Goal: Navigation & Orientation: Find specific page/section

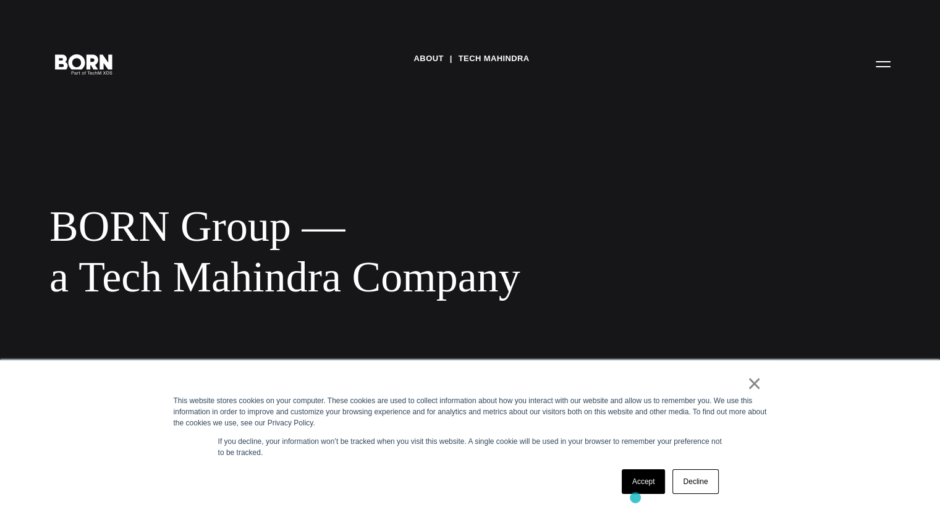
click at [635, 498] on div "× This website stores cookies on your computer. These cookies are used to colle…" at bounding box center [470, 436] width 618 height 150
click at [641, 475] on link "Accept" at bounding box center [644, 482] width 44 height 25
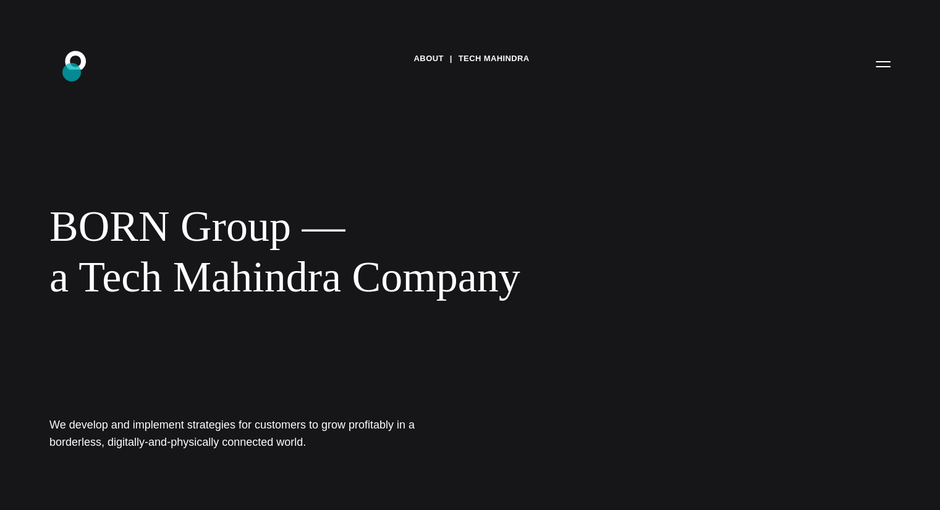
click at [72, 72] on icon ".st0{display:none;} .st1{display:inline;} .st2{font-family:'HelveticaNeue-Mediu…" at bounding box center [83, 64] width 79 height 32
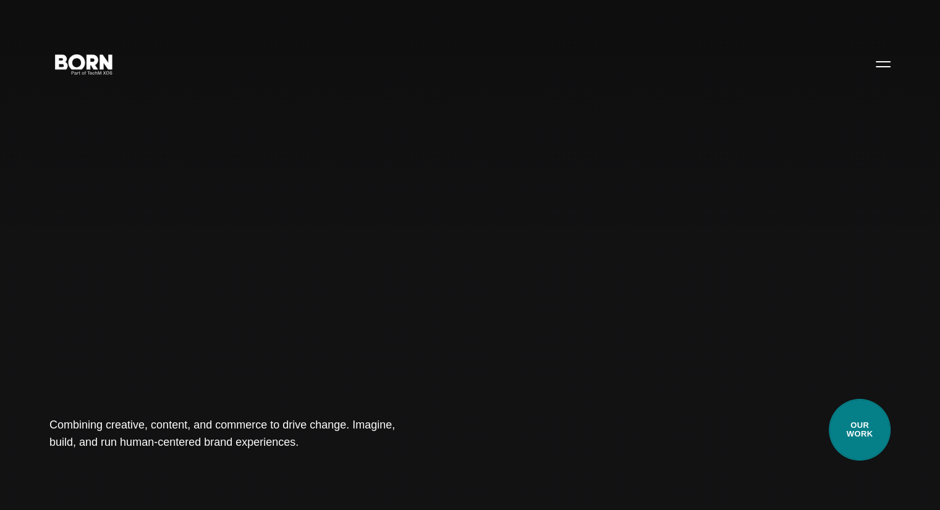
click at [863, 421] on link "Our Work" at bounding box center [860, 430] width 62 height 62
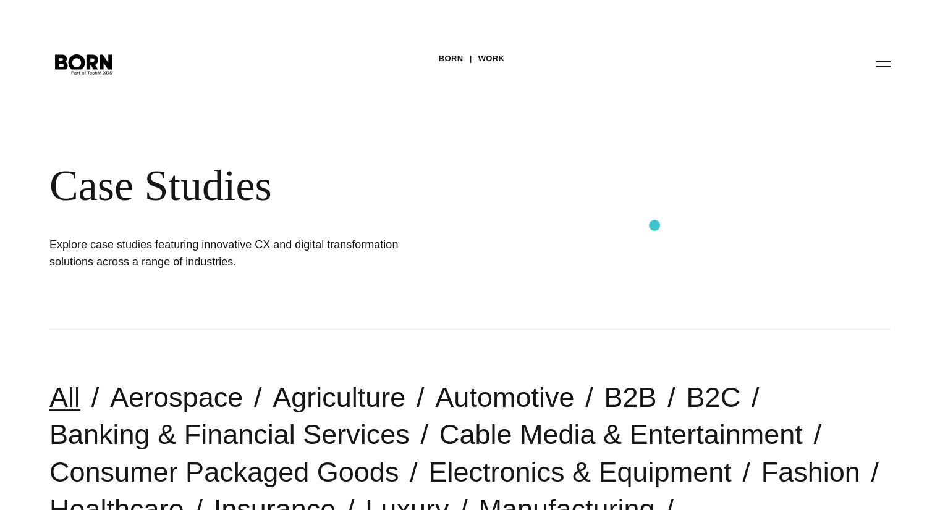
drag, startPoint x: 670, startPoint y: 300, endPoint x: 653, endPoint y: 197, distance: 105.1
click at [653, 197] on div "BORN Work Case Studies Explore case studies featuring innovative CX and digital…" at bounding box center [470, 165] width 940 height 330
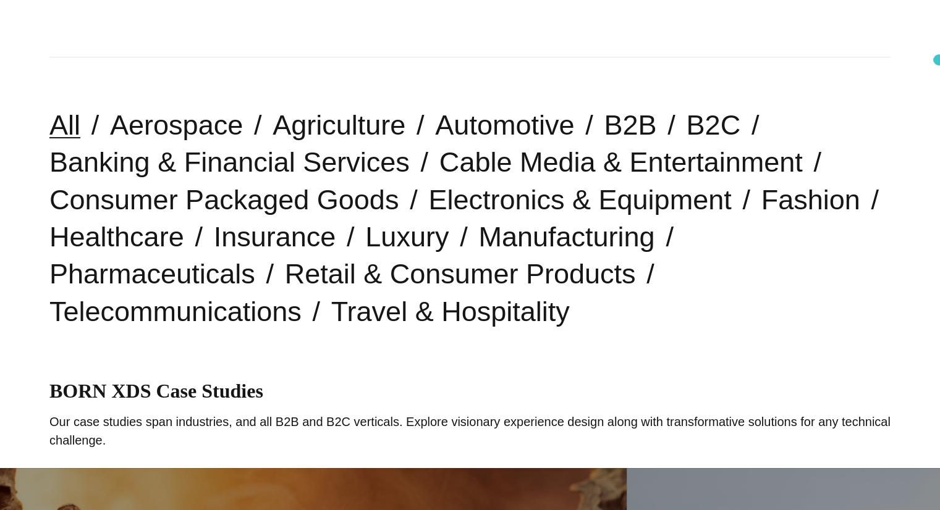
scroll to position [237, 0]
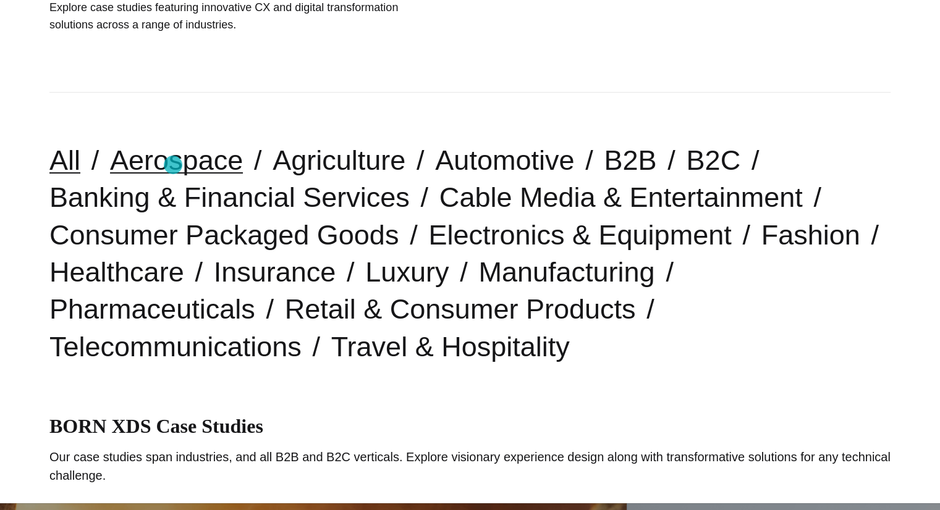
click at [173, 165] on link "Aerospace" at bounding box center [176, 161] width 133 height 32
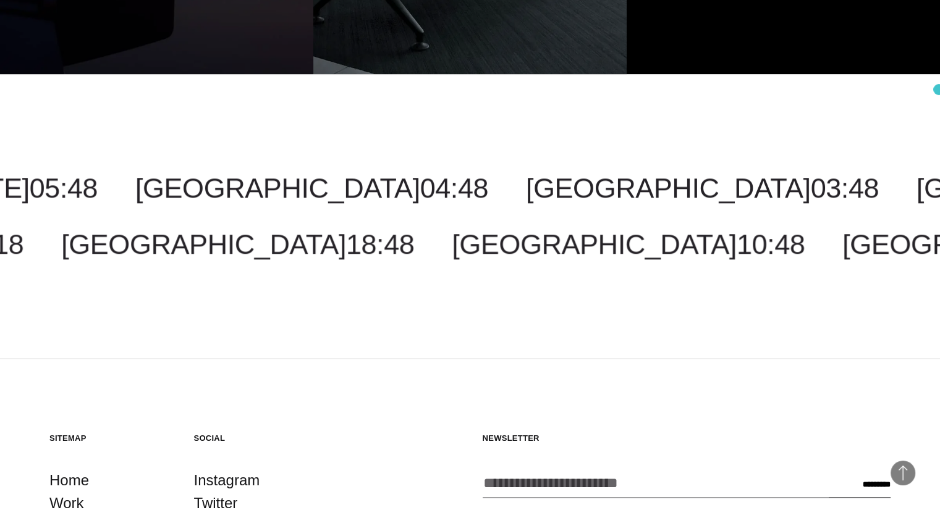
scroll to position [1261, 0]
